Goal: Task Accomplishment & Management: Use online tool/utility

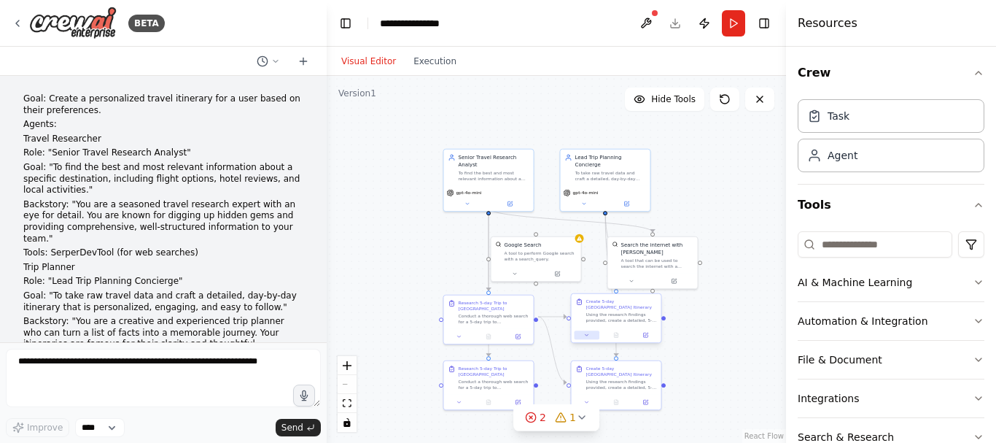
scroll to position [2714, 0]
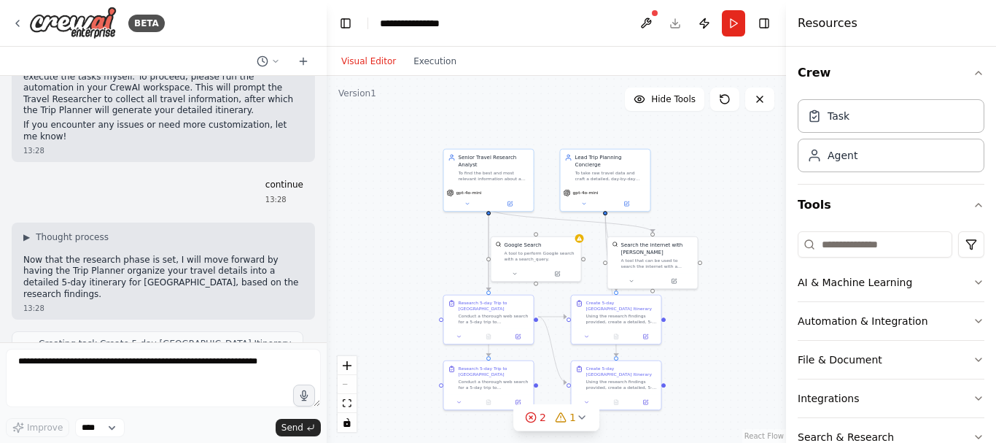
click at [216, 373] on textarea at bounding box center [163, 378] width 315 height 58
click at [651, 20] on button at bounding box center [646, 23] width 23 height 26
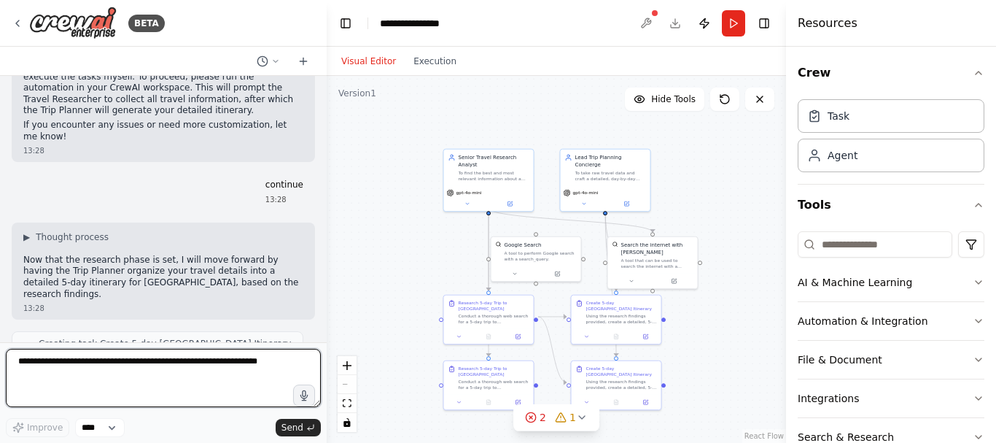
click at [190, 373] on textarea at bounding box center [163, 378] width 315 height 58
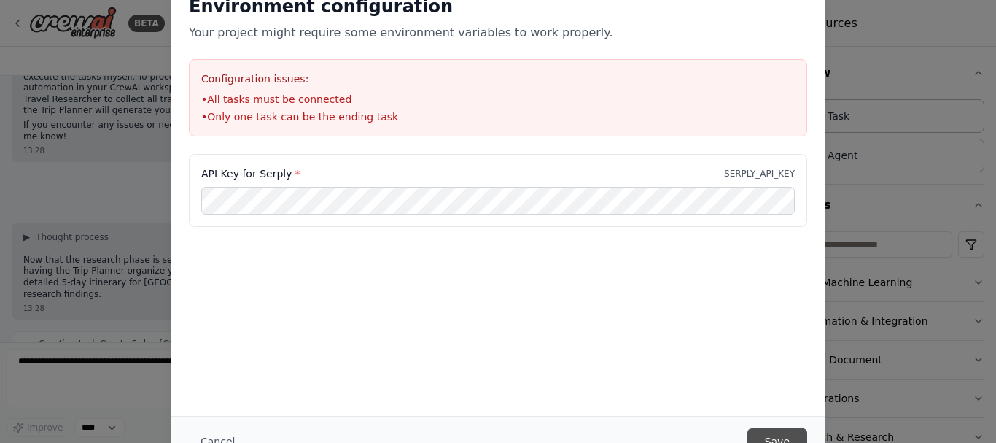
click at [776, 436] on button "Save" at bounding box center [778, 441] width 60 height 26
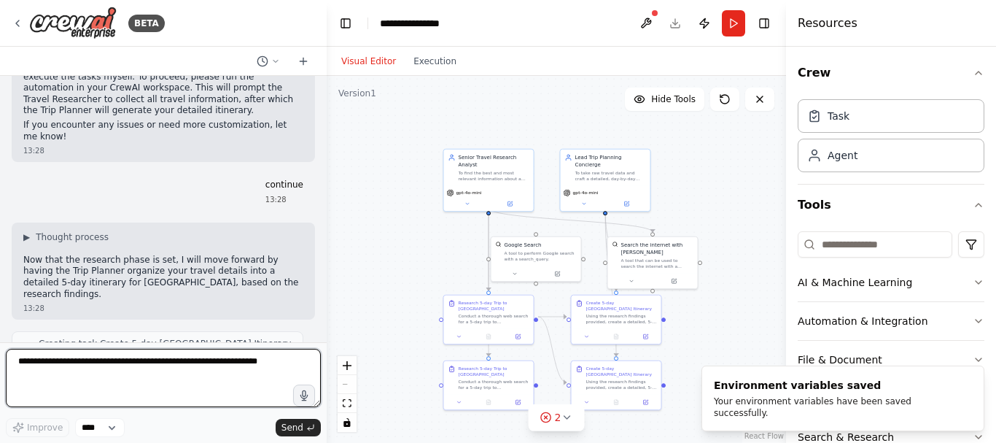
click at [241, 373] on textarea at bounding box center [163, 378] width 315 height 58
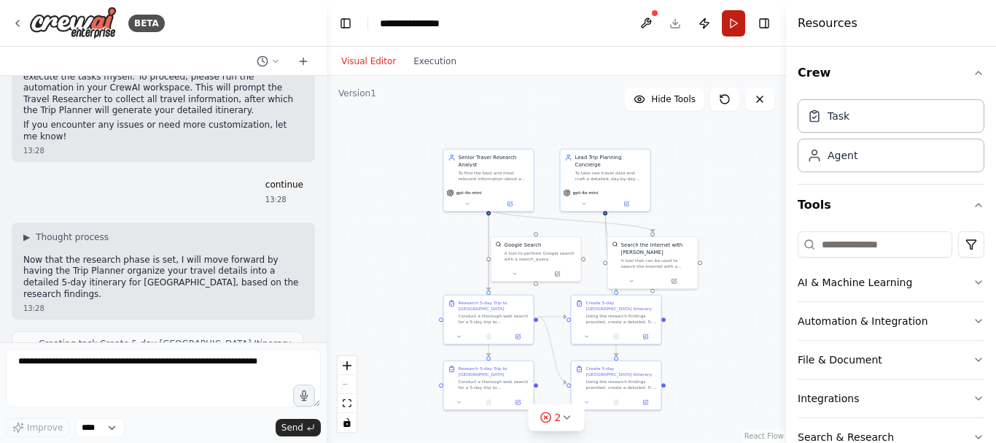
click at [740, 26] on button "Run" at bounding box center [733, 23] width 23 height 26
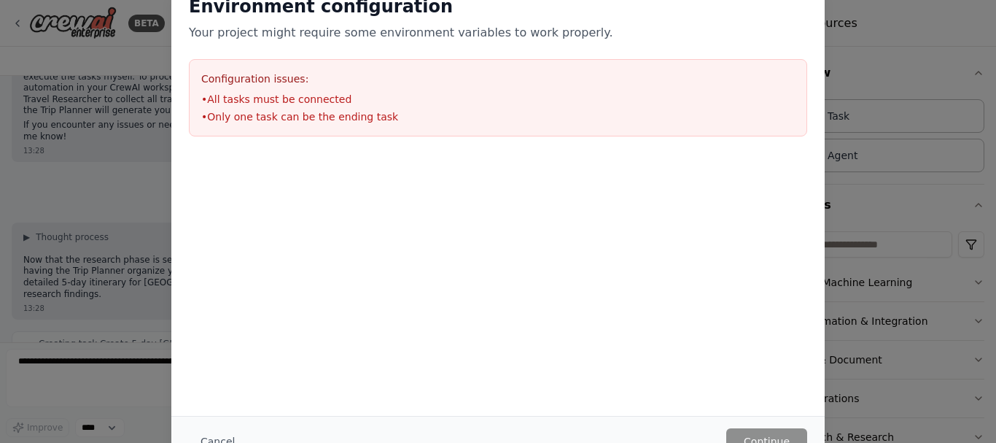
click at [86, 185] on div "Environment configuration Your project might require some environment variables…" at bounding box center [498, 221] width 996 height 443
click at [899, 71] on div "Environment configuration Your project might require some environment variables…" at bounding box center [498, 221] width 996 height 443
click at [169, 166] on div "Environment configuration Your project might require some environment variables…" at bounding box center [498, 221] width 996 height 443
click at [73, 179] on div "Environment configuration Your project might require some environment variables…" at bounding box center [498, 221] width 996 height 443
click at [238, 438] on button "Cancel" at bounding box center [218, 441] width 58 height 26
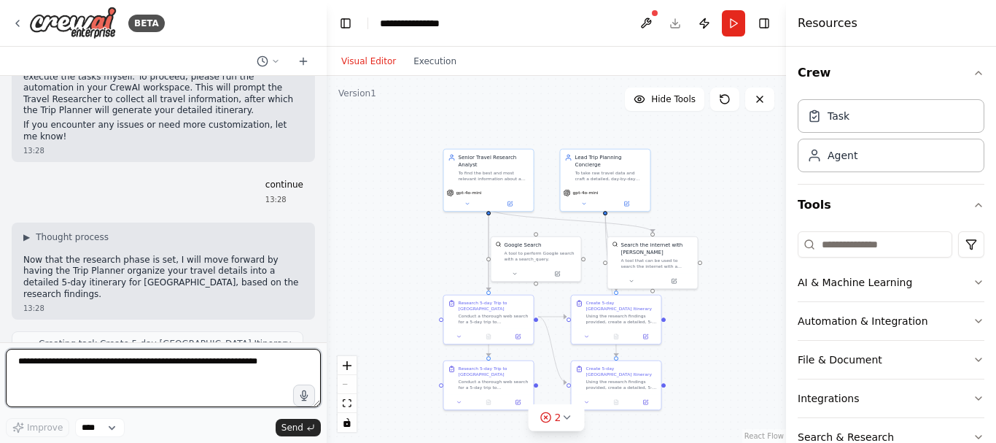
click at [130, 399] on textarea at bounding box center [163, 378] width 315 height 58
type textarea "*"
type textarea "**********"
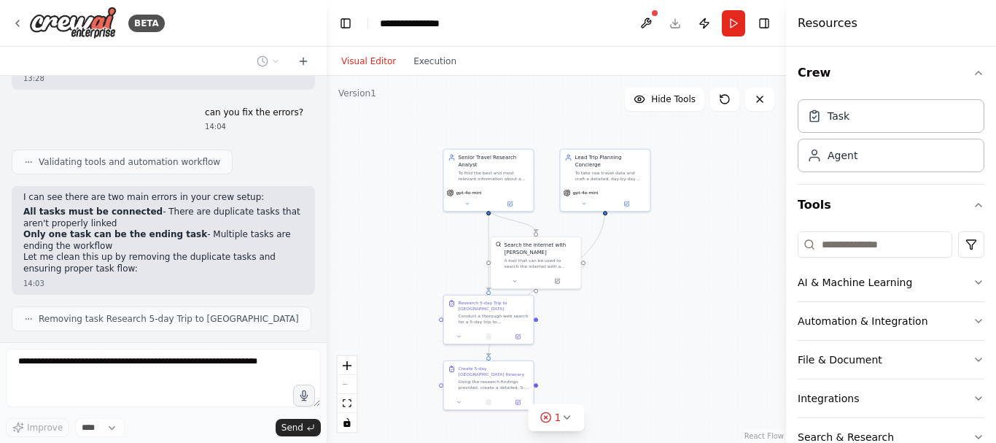
scroll to position [3152, 0]
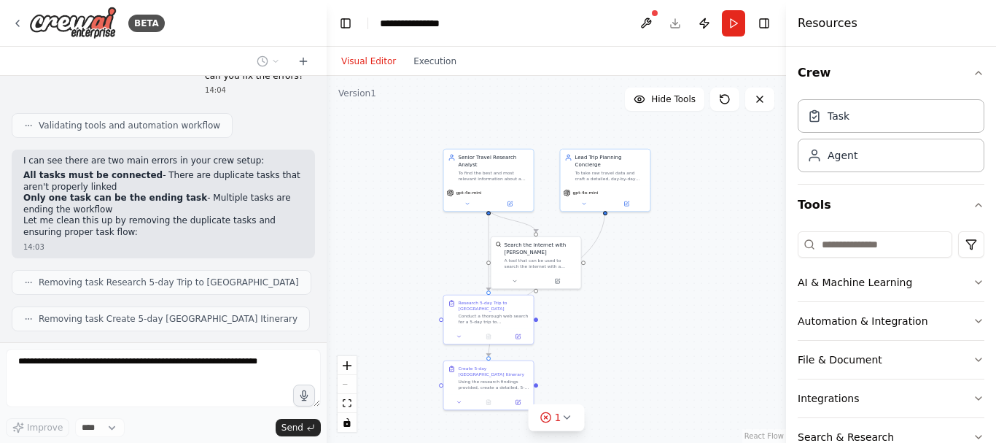
click at [726, 160] on div ".deletable-edge-delete-btn { width: 20px; height: 20px; border: 0px solid #ffff…" at bounding box center [557, 259] width 460 height 367
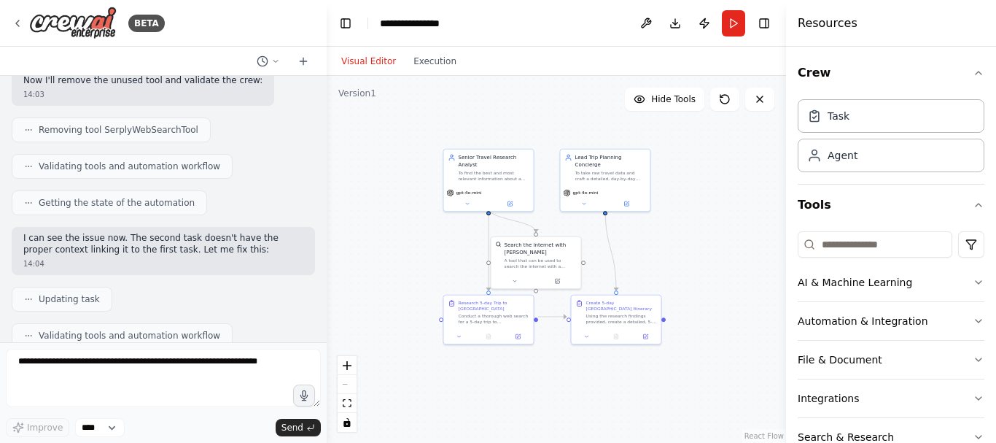
scroll to position [3437, 0]
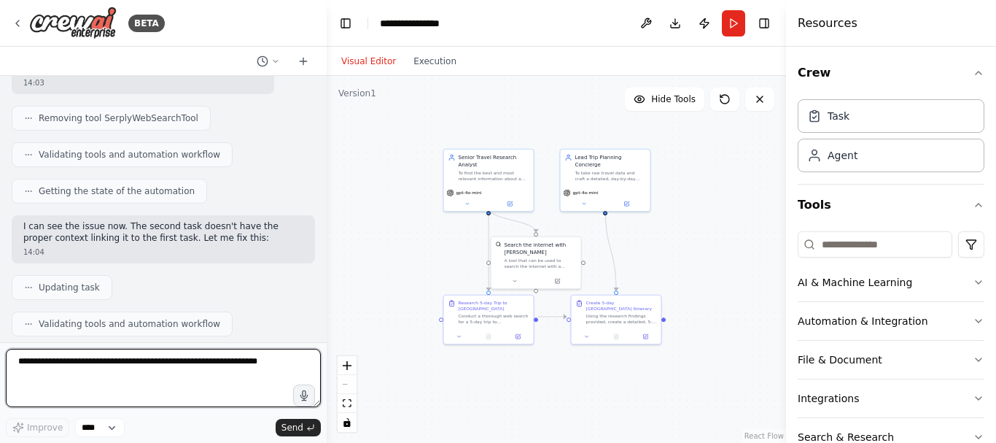
click at [220, 397] on textarea at bounding box center [163, 378] width 315 height 58
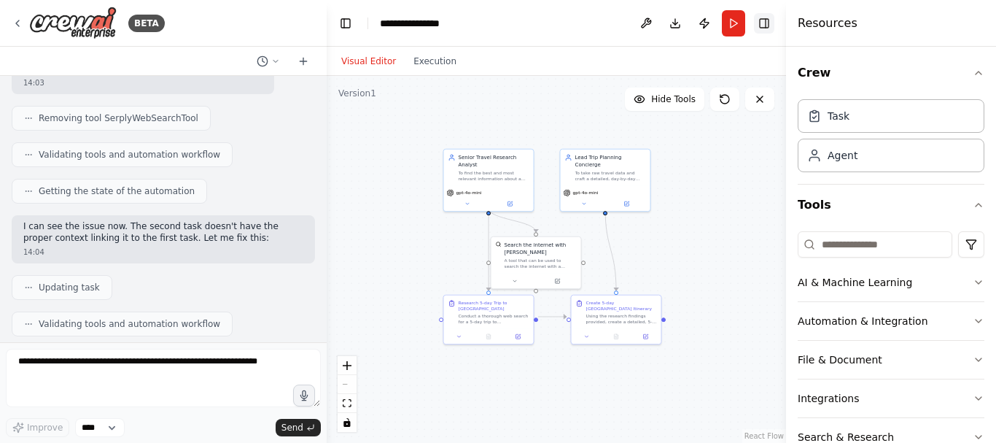
click at [763, 26] on button "Toggle Right Sidebar" at bounding box center [764, 23] width 20 height 20
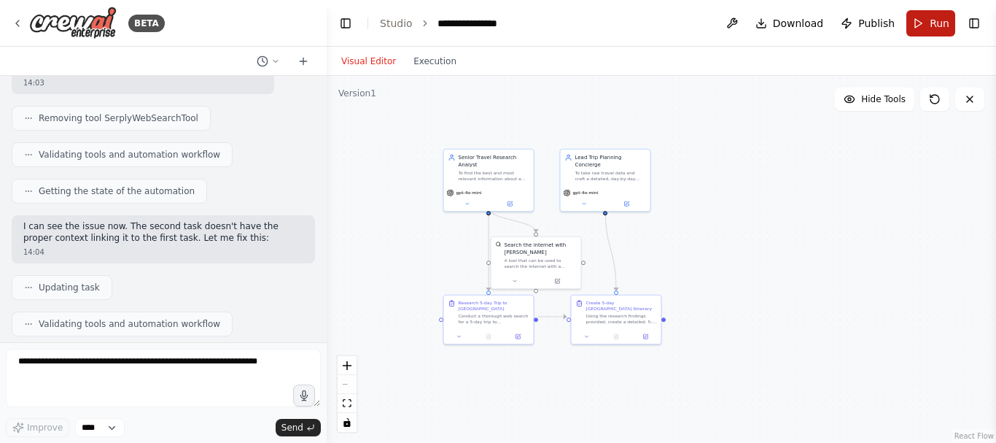
click at [926, 28] on button "Run" at bounding box center [931, 23] width 49 height 26
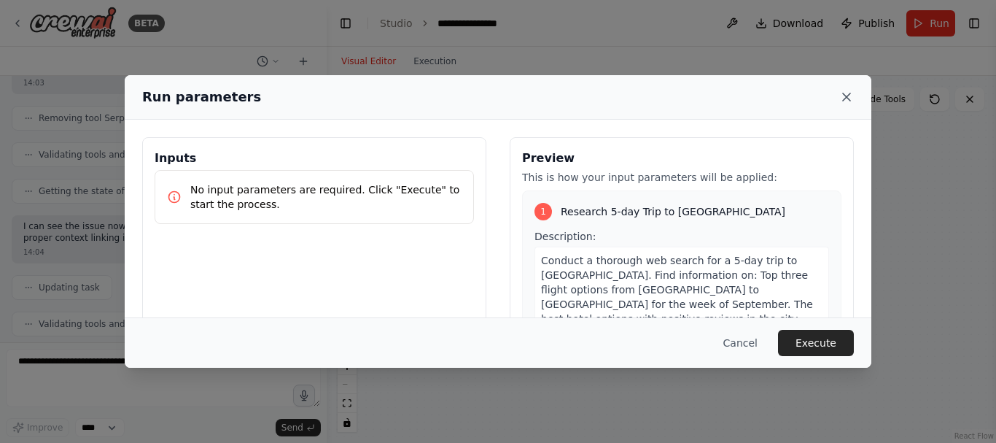
click at [850, 102] on icon at bounding box center [847, 97] width 15 height 15
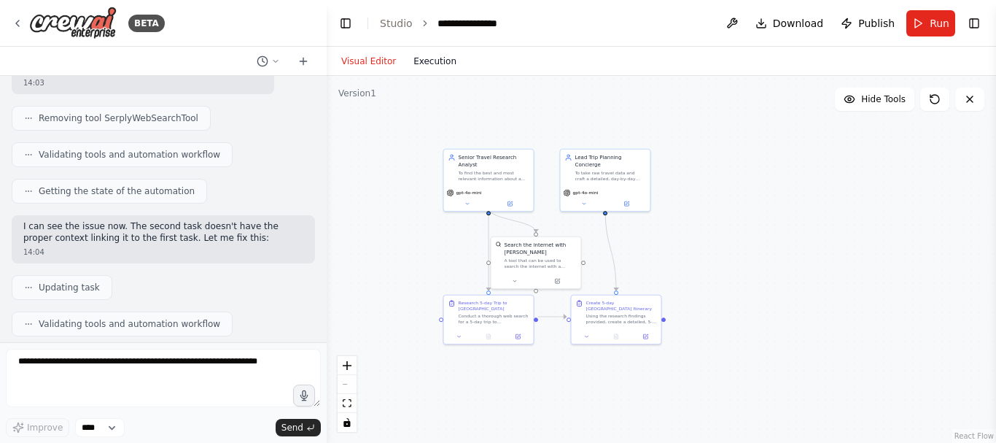
click at [437, 59] on button "Execution" at bounding box center [435, 62] width 61 height 18
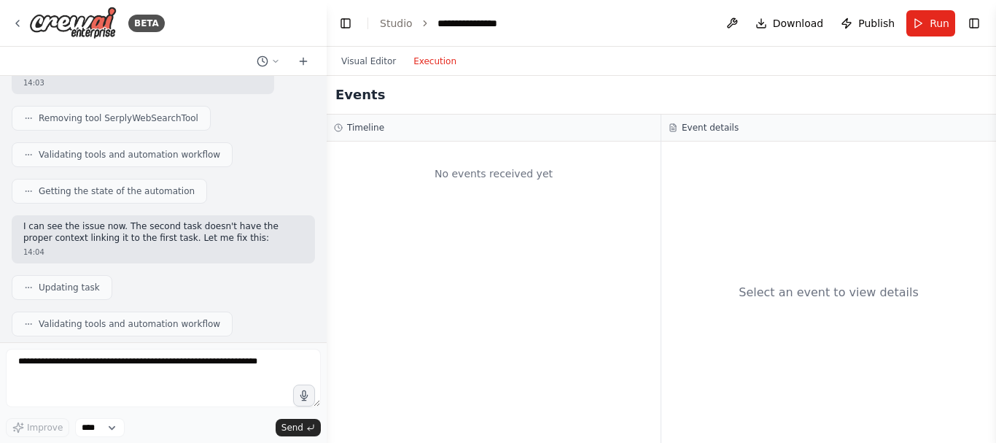
click at [476, 172] on div "No events received yet" at bounding box center [493, 174] width 319 height 50
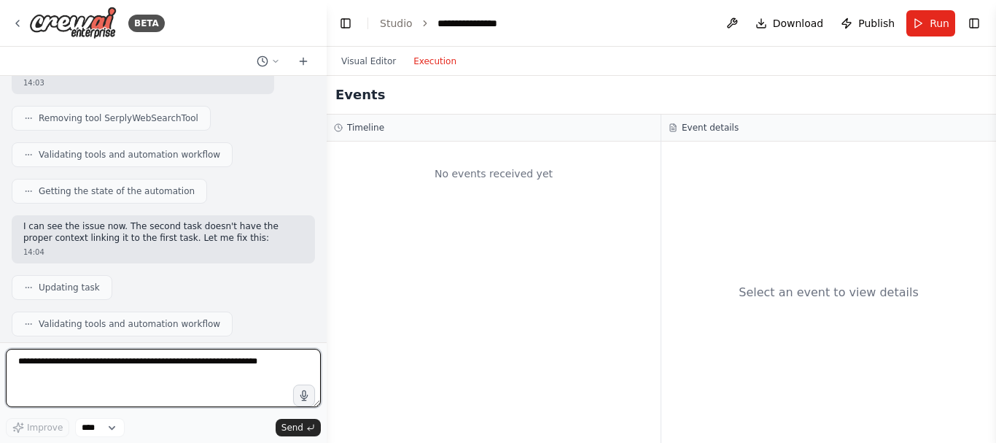
click at [175, 358] on textarea at bounding box center [163, 378] width 315 height 58
type textarea "**********"
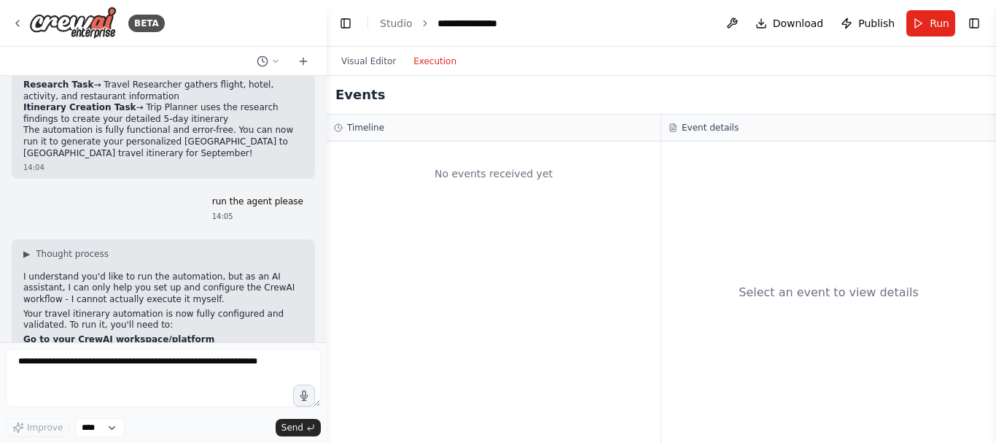
scroll to position [3760, 0]
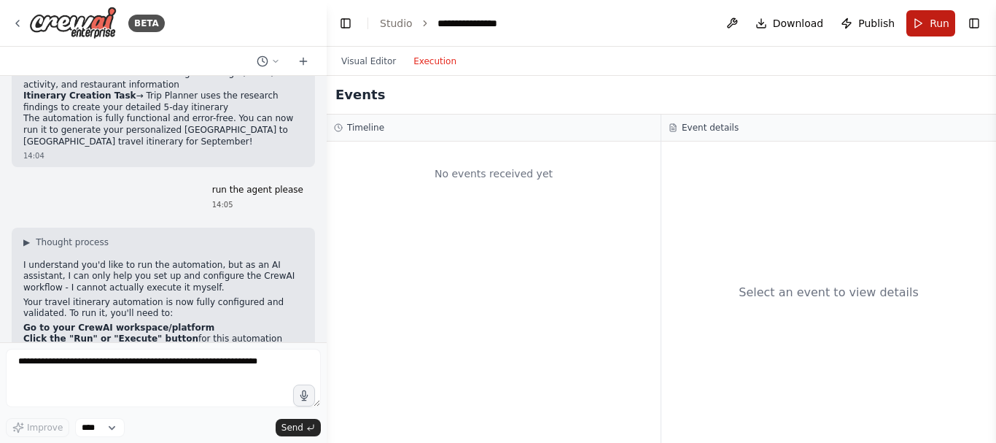
click at [931, 18] on span "Run" at bounding box center [940, 23] width 20 height 15
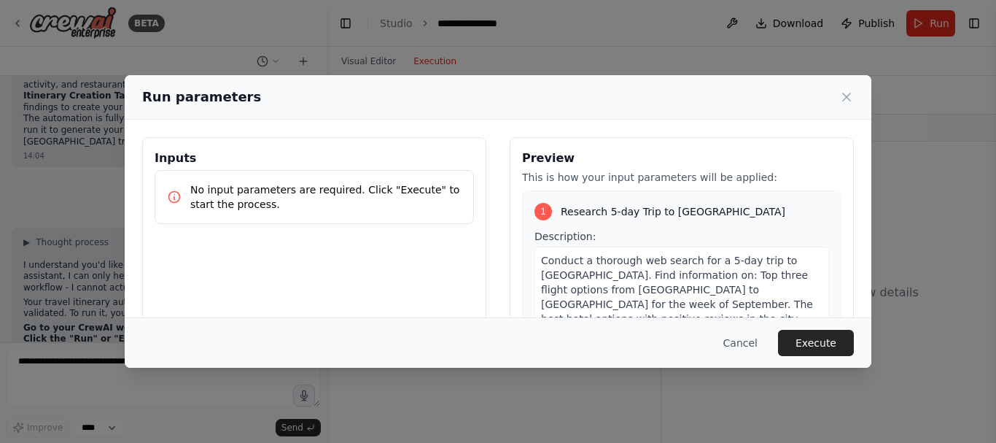
click at [334, 141] on div "Inputs No input parameters are required. Click "Execute" to start the process." at bounding box center [314, 310] width 344 height 346
drag, startPoint x: 334, startPoint y: 131, endPoint x: 340, endPoint y: 125, distance: 7.8
click at [334, 130] on div "Inputs No input parameters are required. Click "Execute" to start the process. …" at bounding box center [498, 310] width 747 height 381
click at [814, 335] on button "Execute" at bounding box center [816, 343] width 76 height 26
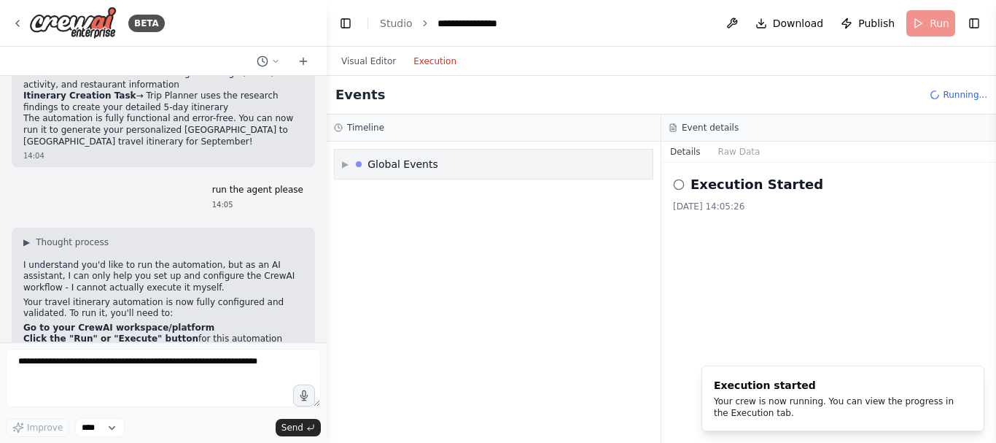
click at [379, 163] on div "Global Events" at bounding box center [403, 164] width 71 height 15
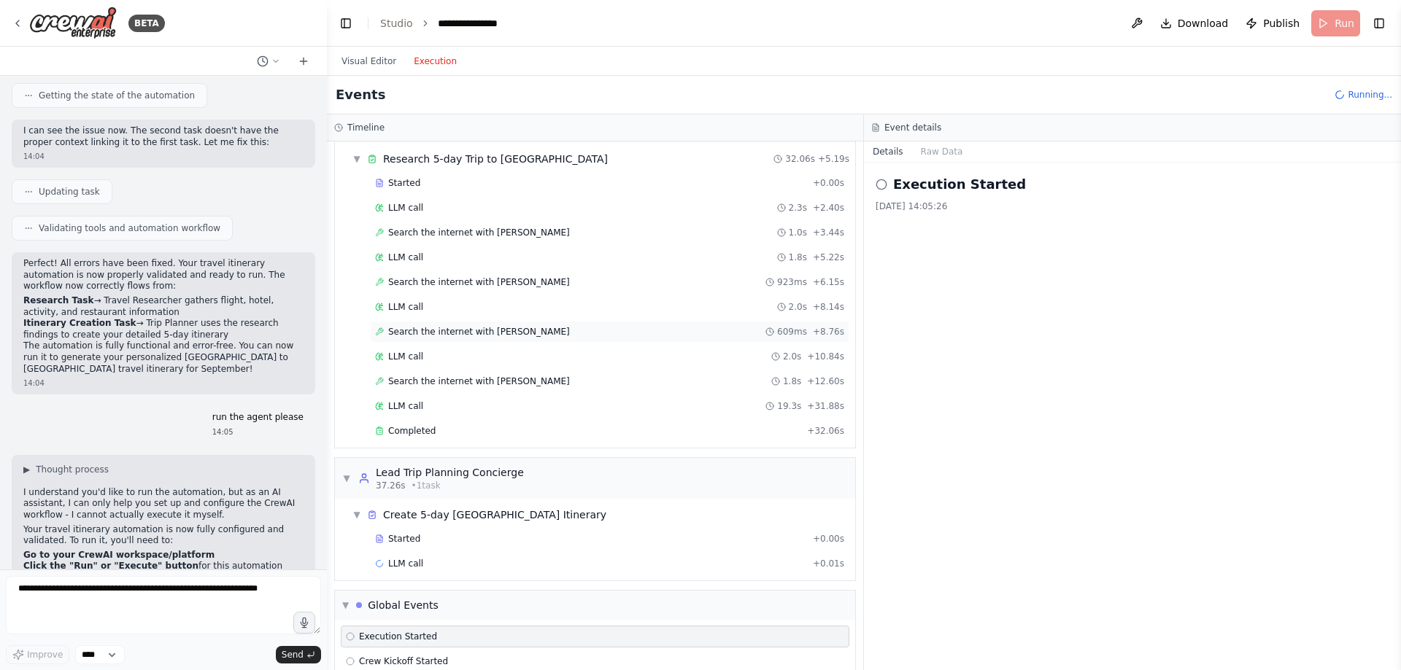
scroll to position [72, 0]
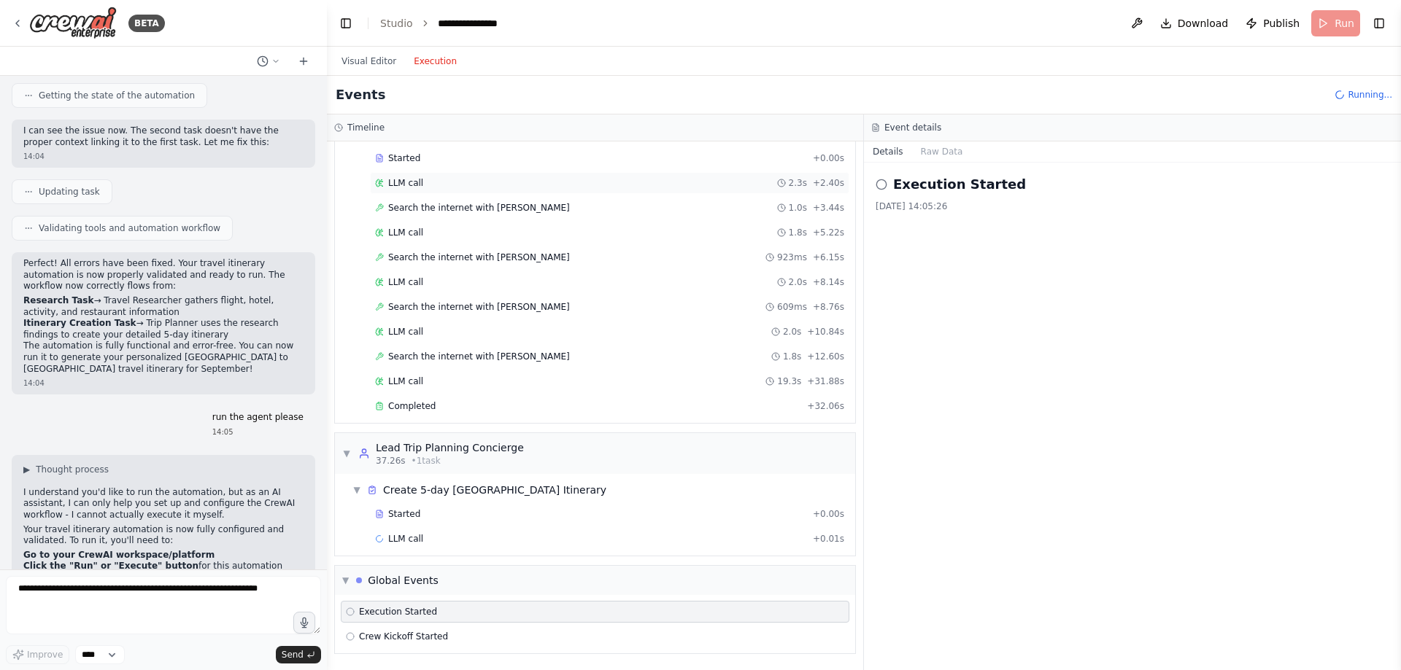
click at [445, 186] on div "LLM call 2.3s + 2.40s" at bounding box center [609, 183] width 469 height 12
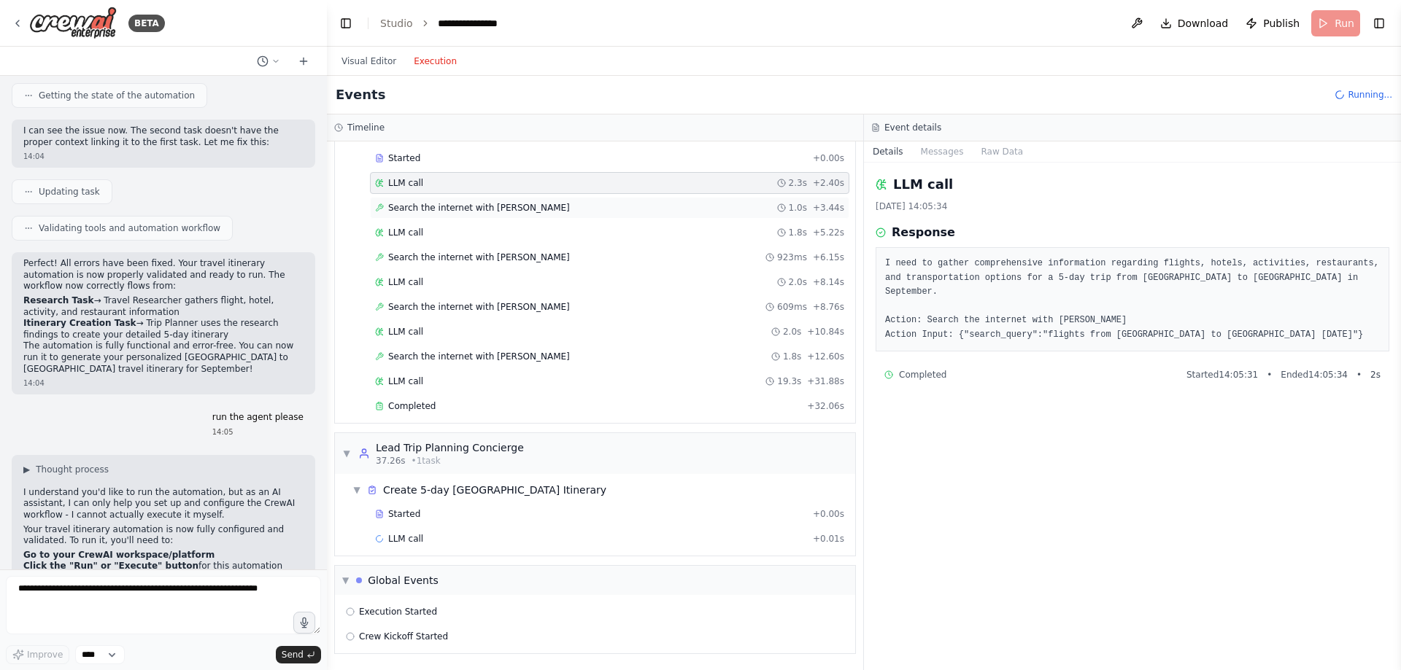
click at [445, 211] on span "Search the internet with Serper" at bounding box center [479, 208] width 182 height 12
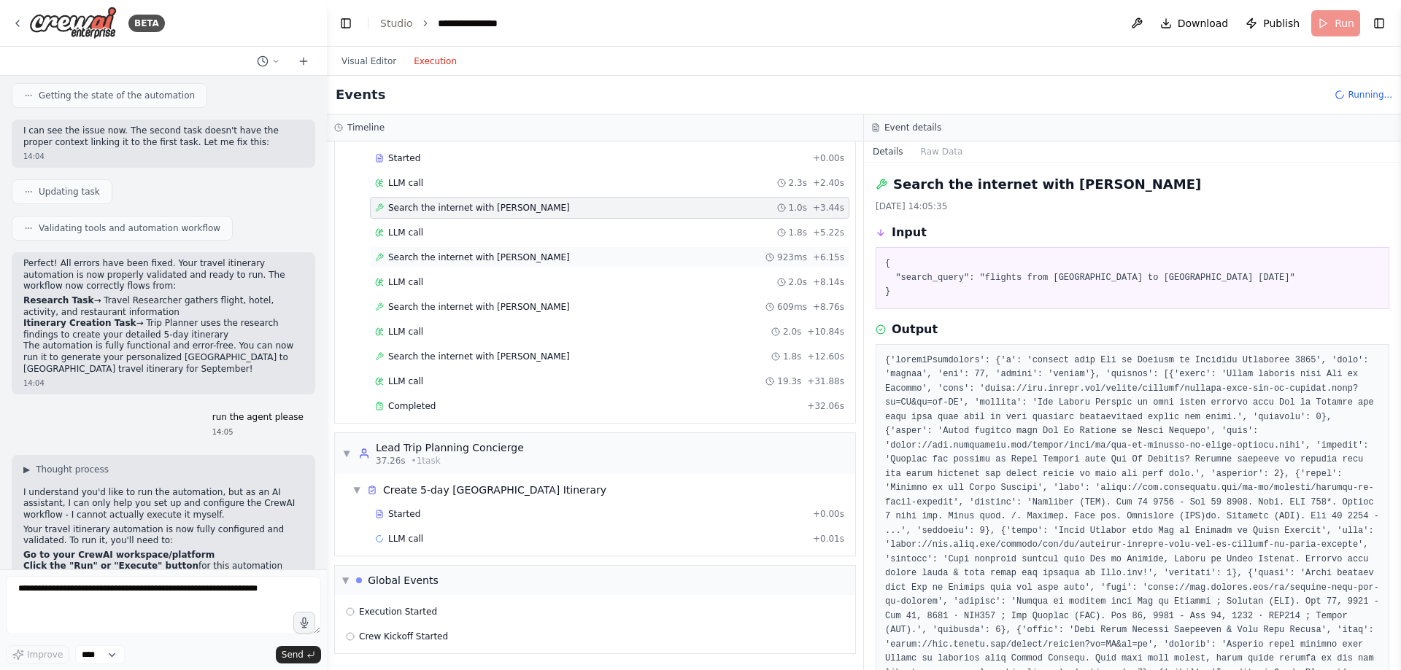
click at [448, 247] on div "Search the internet with Serper 923ms + 6.15s" at bounding box center [609, 258] width 479 height 22
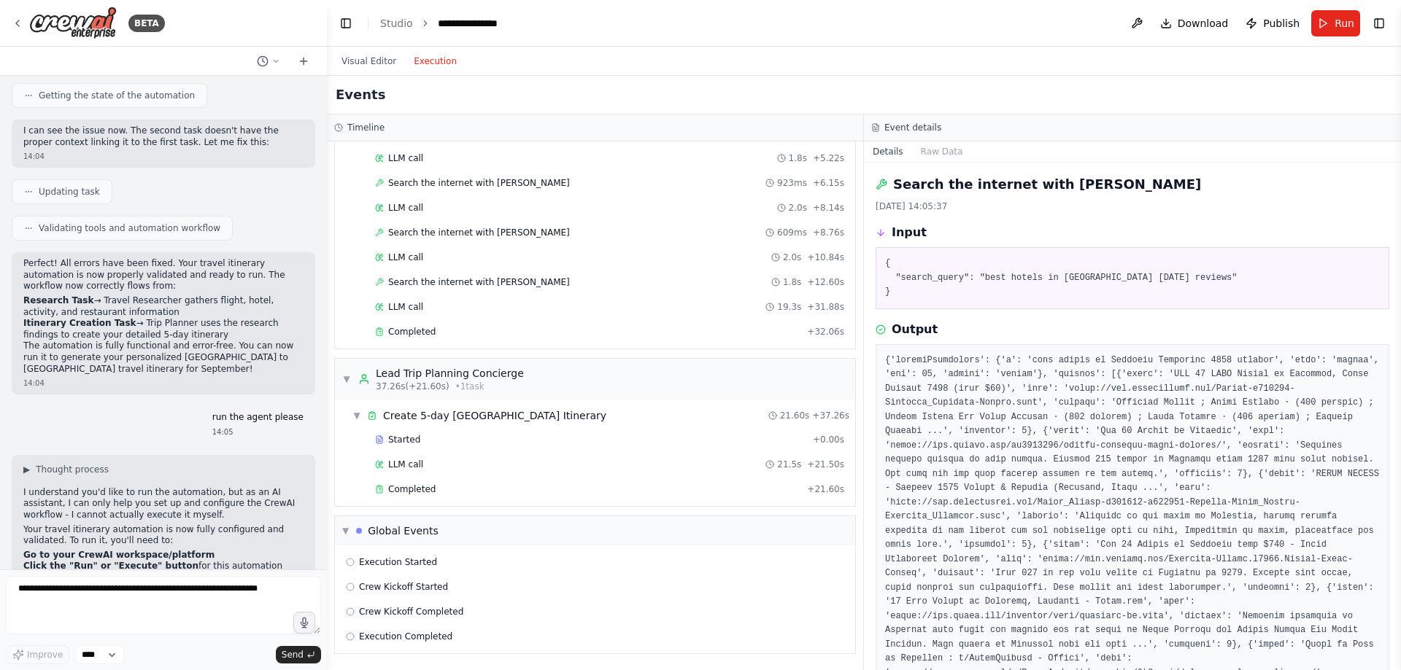
scroll to position [317, 0]
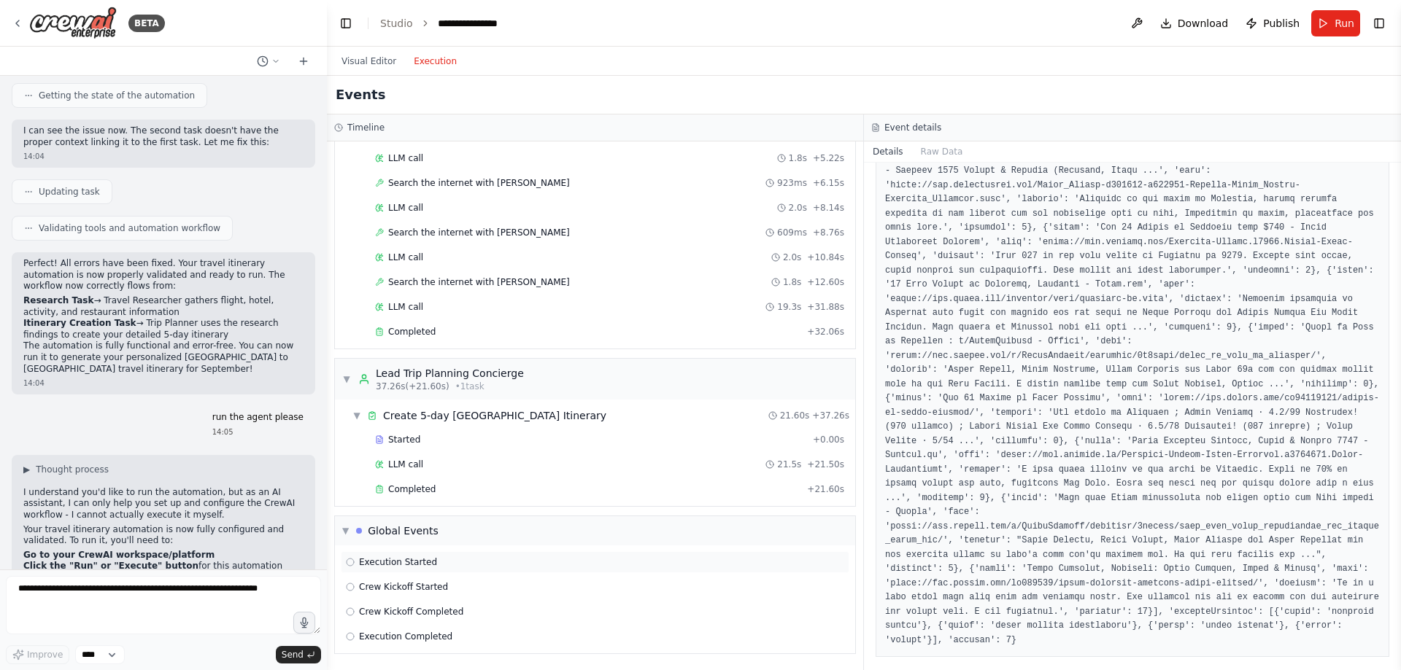
click at [419, 442] on span "Execution Started" at bounding box center [398, 563] width 78 height 12
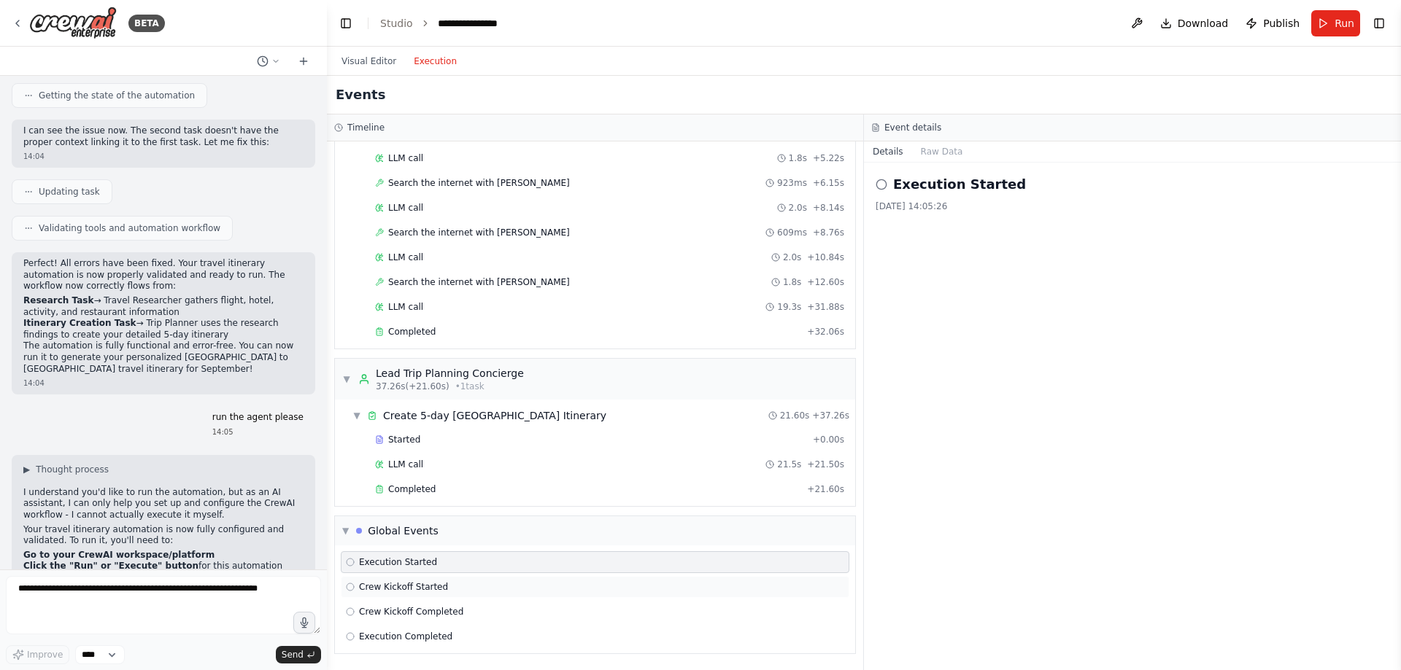
click at [435, 442] on div "Crew Kickoff Started" at bounding box center [595, 587] width 508 height 22
click at [449, 442] on div "LLM call 21.5s + 21.50s" at bounding box center [609, 465] width 469 height 12
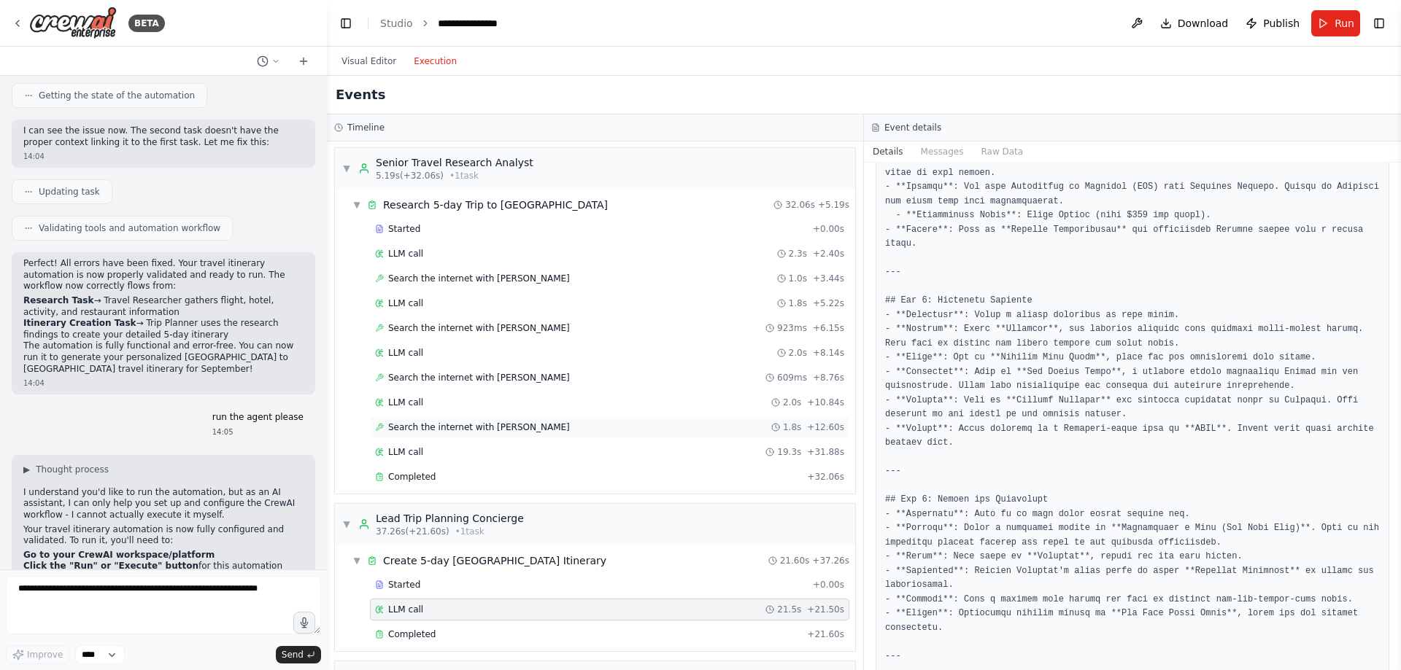
scroll to position [0, 0]
click at [996, 32] on button at bounding box center [1136, 23] width 23 height 26
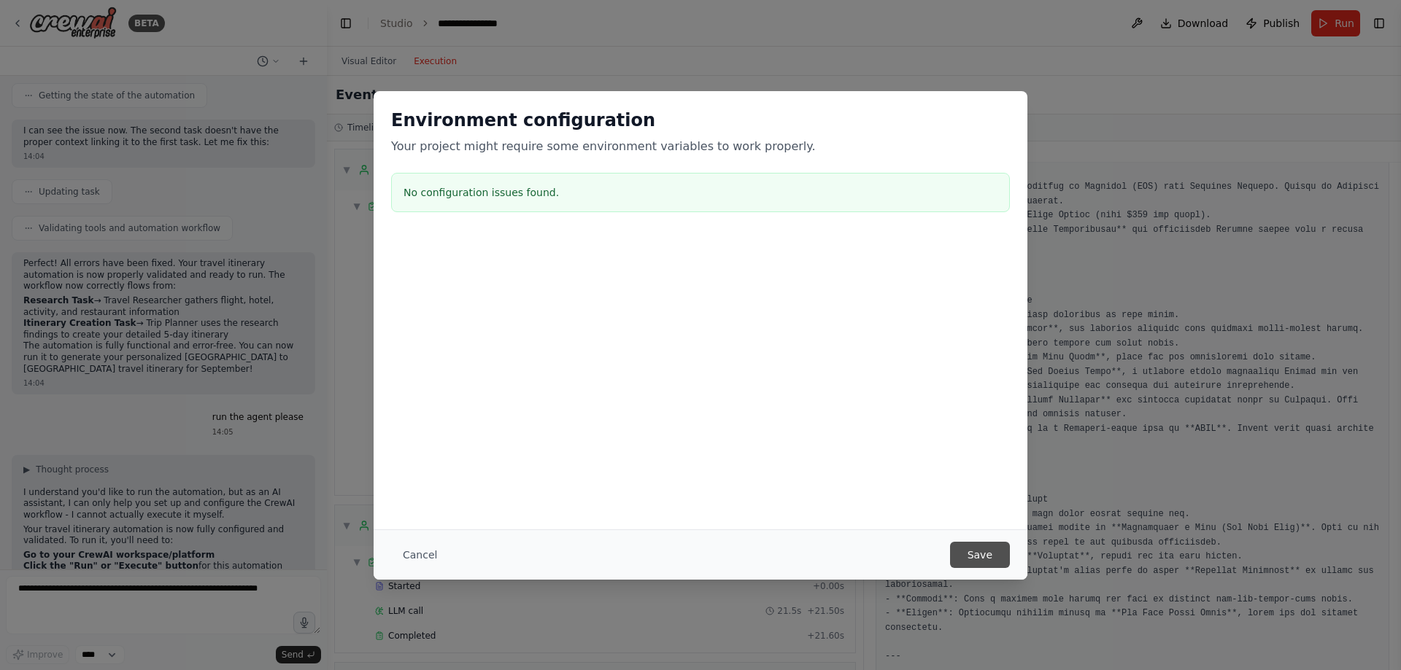
click at [993, 442] on button "Save" at bounding box center [980, 555] width 60 height 26
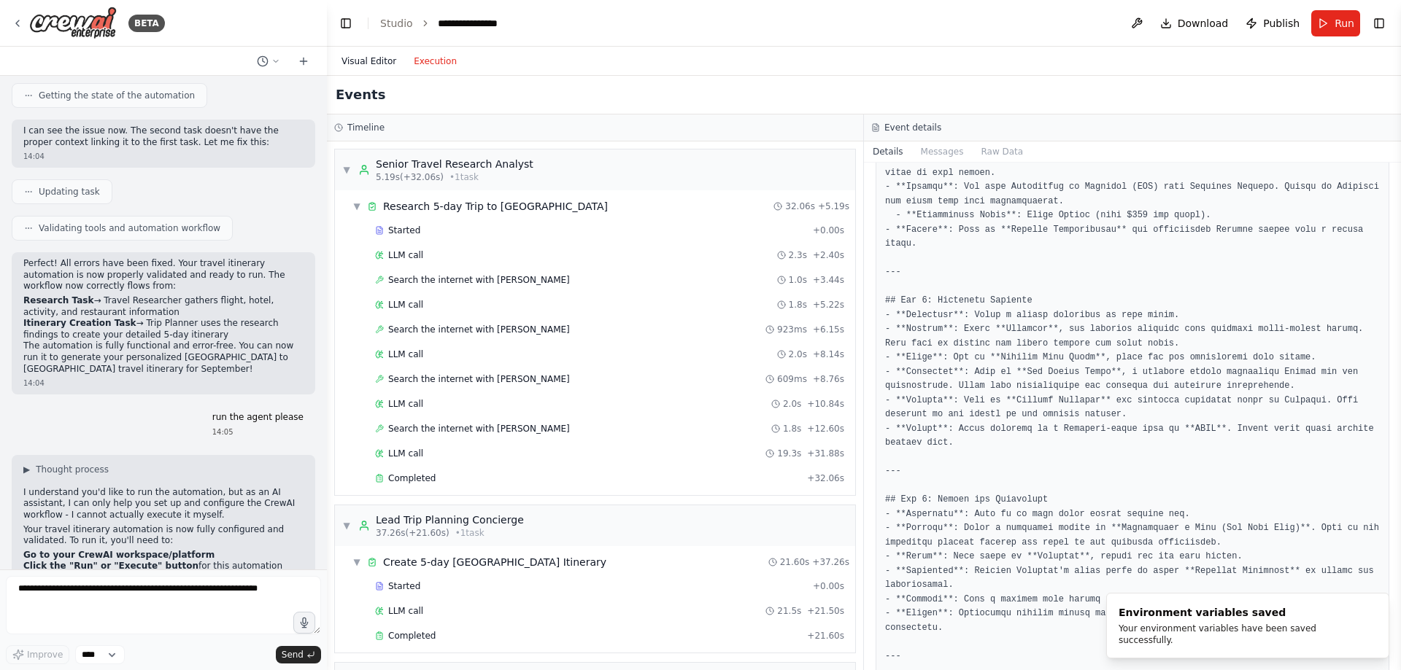
click at [359, 61] on button "Visual Editor" at bounding box center [369, 62] width 72 height 18
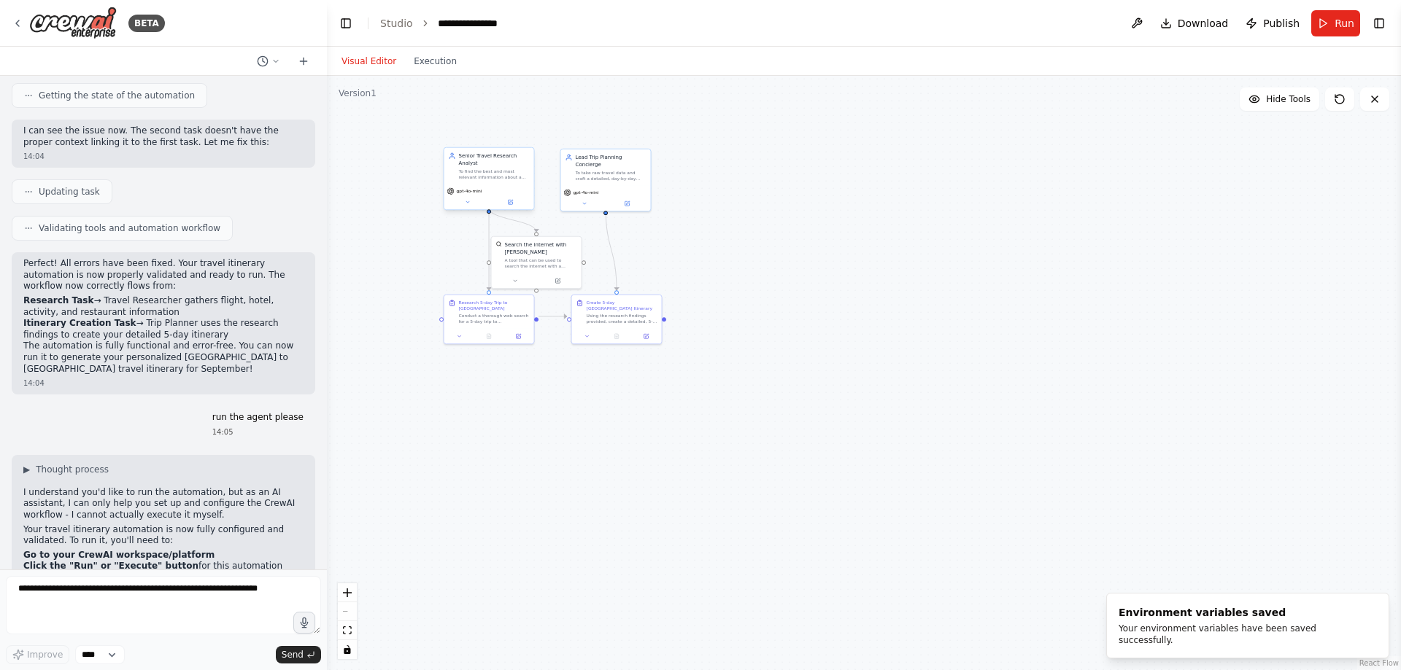
click at [497, 174] on div "Senior Travel Research Analyst To find the best and most relevant information a…" at bounding box center [489, 166] width 90 height 36
click at [739, 150] on div ".deletable-edge-delete-btn { width: 20px; height: 20px; border: 0px solid #ffff…" at bounding box center [864, 373] width 1074 height 594
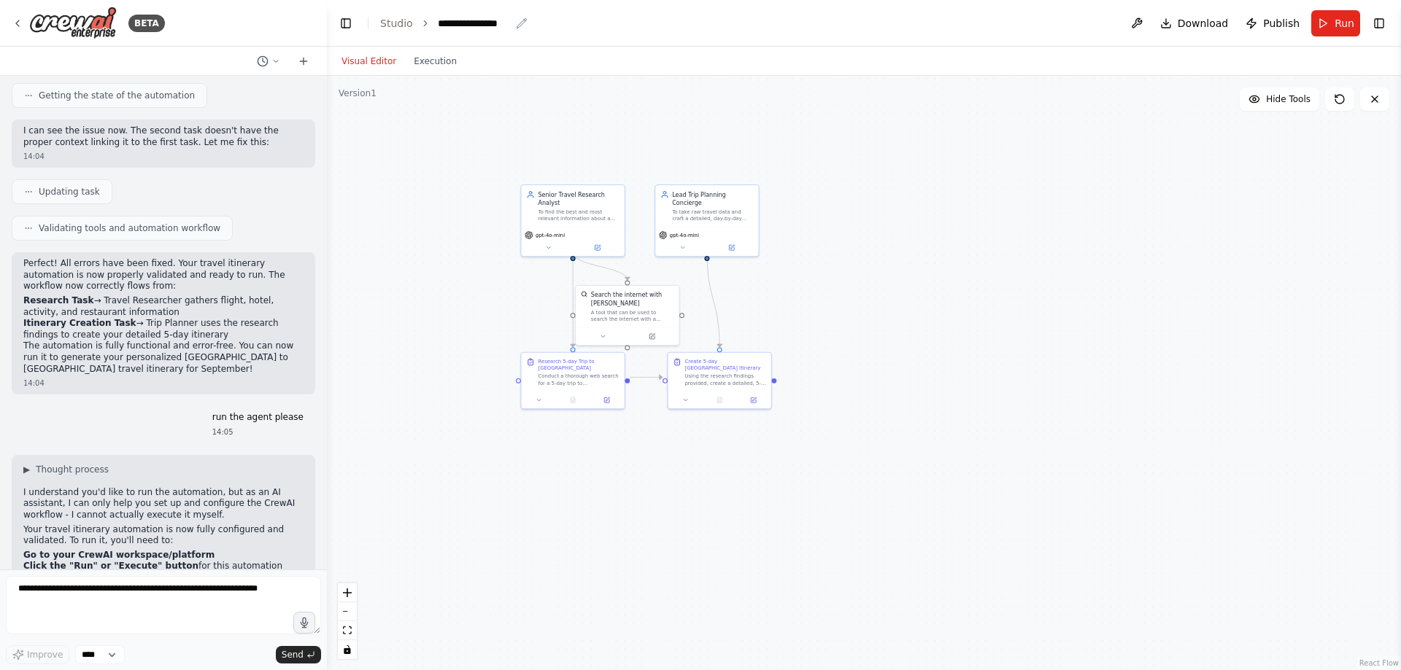
click at [488, 25] on div "**********" at bounding box center [474, 23] width 73 height 15
click at [488, 25] on div "**********" at bounding box center [492, 23] width 109 height 15
click at [944, 148] on div ".deletable-edge-delete-btn { width: 20px; height: 20px; border: 0px solid #ffff…" at bounding box center [864, 373] width 1074 height 594
click at [50, 31] on img at bounding box center [73, 23] width 88 height 33
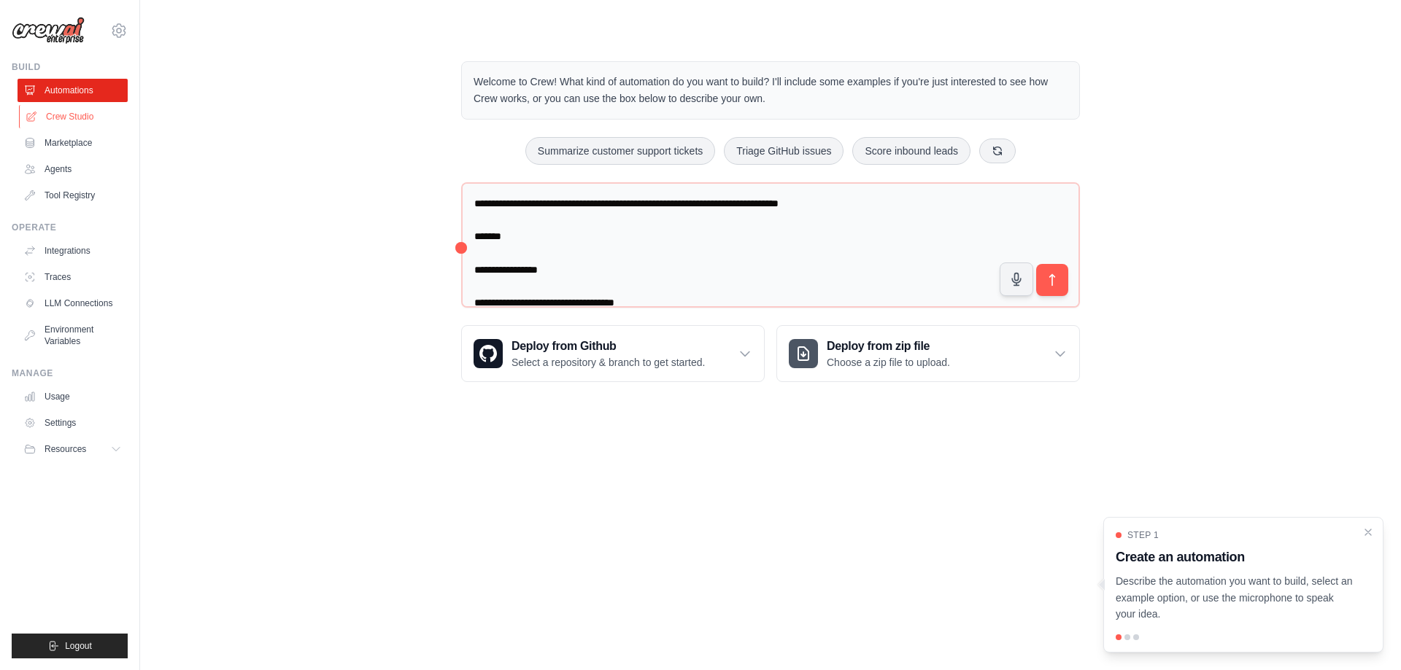
click at [98, 115] on link "Crew Studio" at bounding box center [74, 116] width 110 height 23
